Goal: Information Seeking & Learning: Learn about a topic

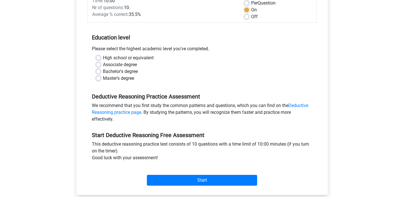
scroll to position [88, 0]
click at [103, 72] on label "Bachelor's degree" at bounding box center [120, 71] width 35 height 7
click at [98, 72] on input "Bachelor's degree" at bounding box center [98, 71] width 5 height 6
radio input "true"
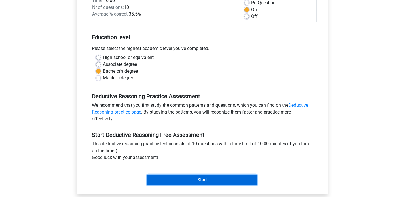
click at [204, 182] on input "Start" at bounding box center [202, 180] width 110 height 11
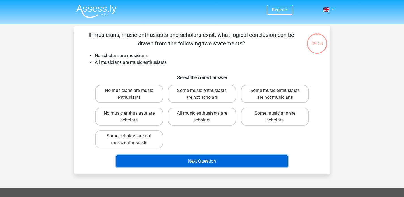
click at [202, 163] on button "Next Question" at bounding box center [202, 161] width 172 height 12
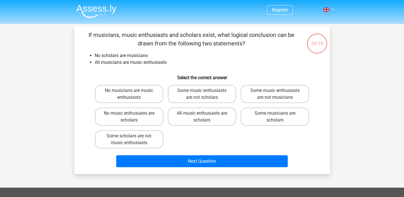
click at [192, 64] on li "All musicians are music enthusiasts" at bounding box center [208, 62] width 226 height 7
click at [203, 97] on label "Some music enthusiasts are not scholars" at bounding box center [202, 94] width 68 height 18
click at [203, 94] on input "Some music enthusiasts are not scholars" at bounding box center [204, 93] width 4 height 4
radio input "true"
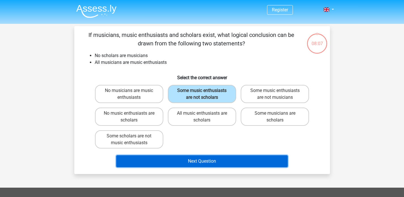
click at [202, 162] on button "Next Question" at bounding box center [202, 161] width 172 height 12
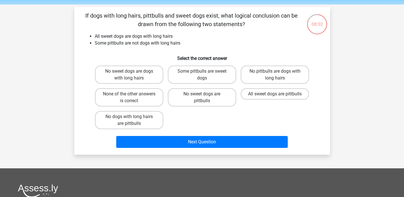
scroll to position [20, 0]
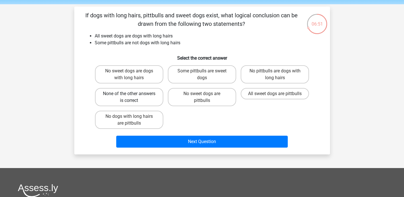
click at [143, 103] on label "None of the other answers is correct" at bounding box center [129, 97] width 68 height 18
click at [133, 97] on input "None of the other answers is correct" at bounding box center [131, 96] width 4 height 4
radio input "true"
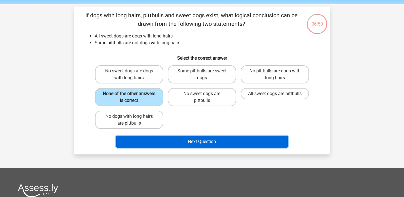
click at [214, 144] on button "Next Question" at bounding box center [202, 142] width 172 height 12
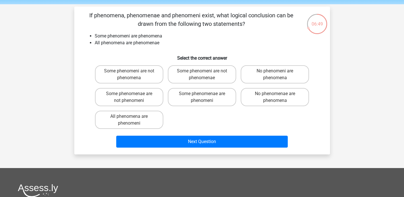
scroll to position [26, 0]
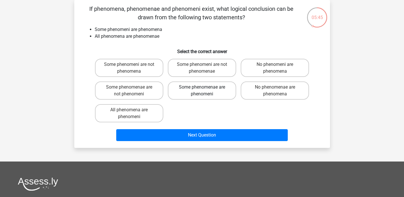
click at [209, 91] on label "Some phenomenae are phenomeni" at bounding box center [202, 90] width 68 height 18
click at [206, 91] on input "Some phenomenae are phenomeni" at bounding box center [204, 89] width 4 height 4
radio input "true"
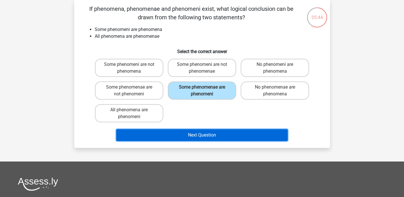
click at [209, 138] on button "Next Question" at bounding box center [202, 135] width 172 height 12
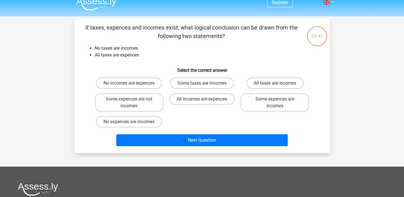
scroll to position [0, 0]
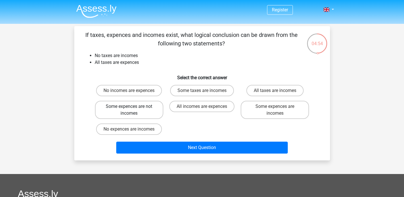
click at [146, 108] on label "Some expences are not incomes" at bounding box center [129, 110] width 68 height 18
click at [133, 108] on input "Some expences are not incomes" at bounding box center [131, 108] width 4 height 4
radio input "true"
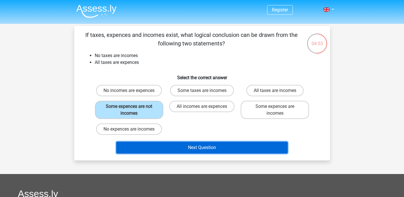
click at [172, 152] on button "Next Question" at bounding box center [202, 148] width 172 height 12
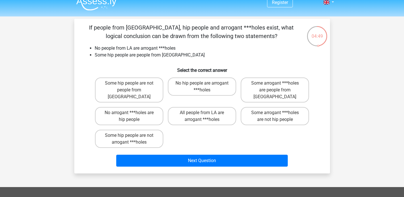
scroll to position [7, 0]
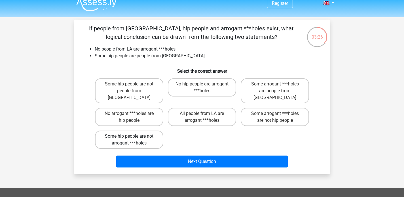
click at [133, 133] on label "Some hip people are not arrogant ***holes" at bounding box center [129, 140] width 68 height 18
click at [133, 136] on input "Some hip people are not arrogant ***holes" at bounding box center [131, 138] width 4 height 4
radio input "true"
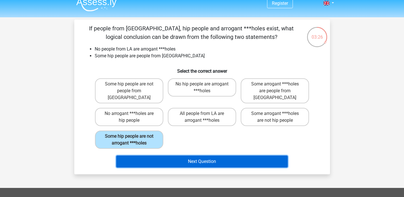
click at [190, 156] on button "Next Question" at bounding box center [202, 162] width 172 height 12
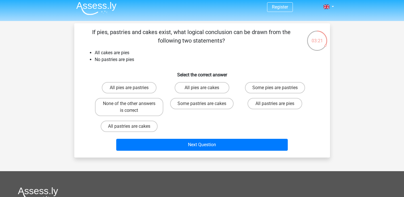
scroll to position [0, 0]
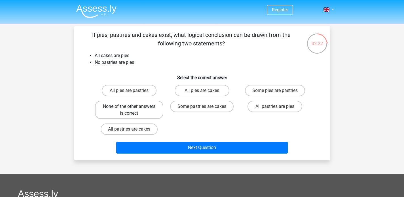
click at [118, 110] on label "None of the other answers is correct" at bounding box center [129, 110] width 68 height 18
click at [129, 110] on input "None of the other answers is correct" at bounding box center [131, 108] width 4 height 4
radio input "true"
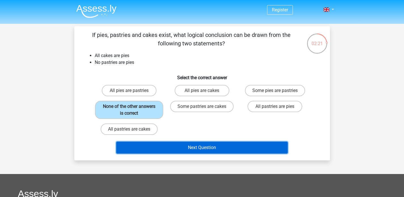
click at [192, 147] on button "Next Question" at bounding box center [202, 148] width 172 height 12
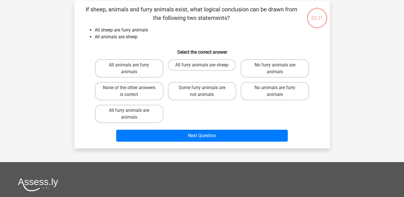
scroll to position [26, 0]
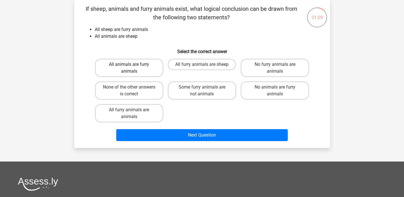
click at [151, 74] on label "All animals are furry animals" at bounding box center [129, 68] width 68 height 18
click at [133, 68] on input "All animals are furry animals" at bounding box center [131, 66] width 4 height 4
radio input "true"
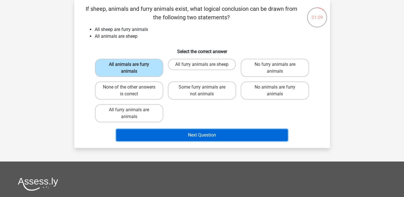
click at [187, 135] on button "Next Question" at bounding box center [202, 135] width 172 height 12
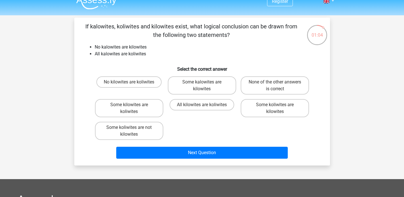
scroll to position [9, 0]
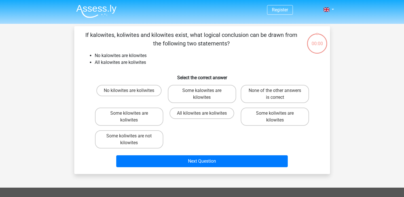
scroll to position [9, 0]
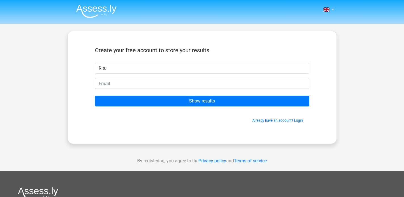
type input "Ritu"
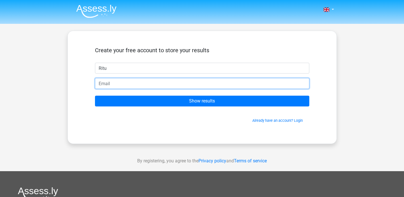
click at [108, 85] on input "email" at bounding box center [202, 83] width 215 height 11
type input "ritu.gpmce@gmail.com"
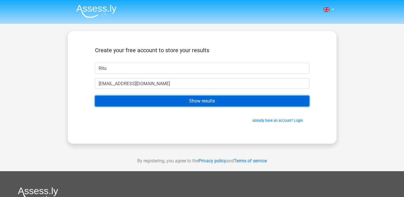
click at [130, 104] on input "Show results" at bounding box center [202, 101] width 215 height 11
